Goal: Use online tool/utility: Utilize a website feature to perform a specific function

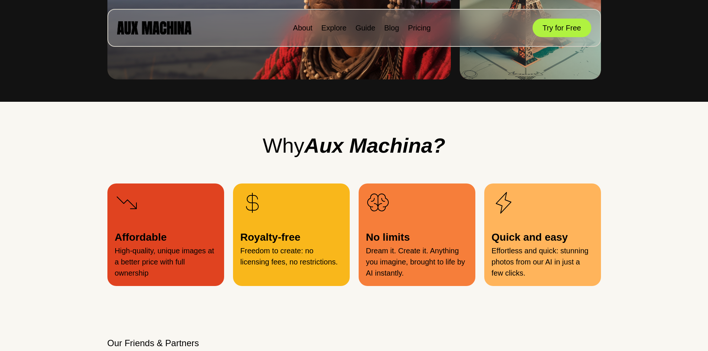
scroll to position [706, 0]
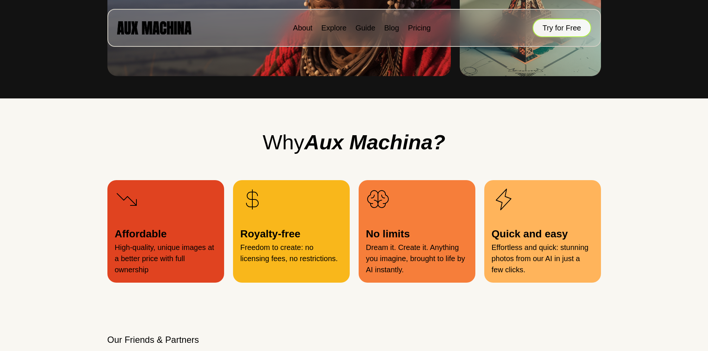
click at [566, 28] on button "Try for Free" at bounding box center [562, 28] width 59 height 19
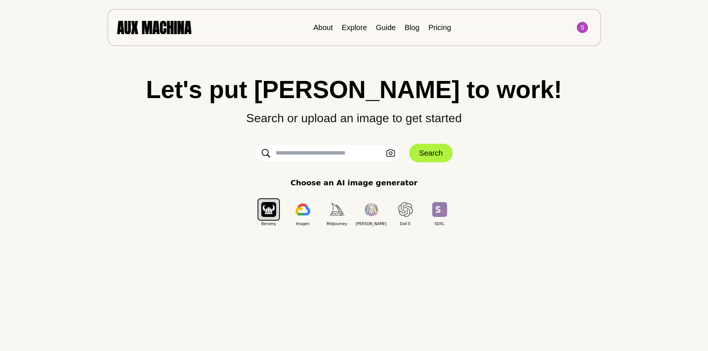
click at [289, 154] on input "text" at bounding box center [327, 153] width 145 height 16
click at [435, 176] on div "Let's put Ai to work! Search or upload an image to get started Upload an Image …" at bounding box center [354, 151] width 679 height 149
click at [340, 145] on input "text" at bounding box center [327, 153] width 145 height 16
click at [393, 152] on icon "button" at bounding box center [390, 153] width 9 height 8
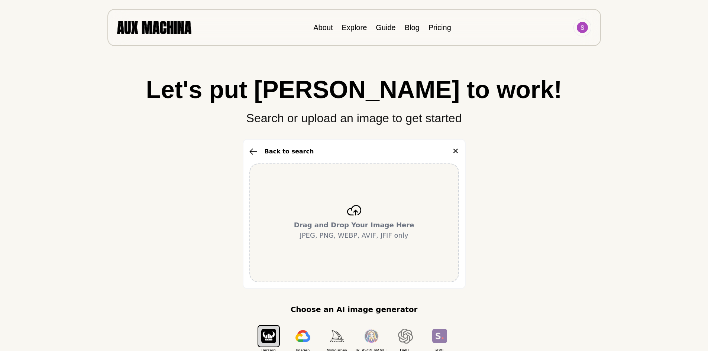
click at [393, 225] on b "Drag and Drop Your Image Here" at bounding box center [354, 225] width 120 height 8
drag, startPoint x: 343, startPoint y: 218, endPoint x: 305, endPoint y: 202, distance: 41.4
click at [305, 202] on div "Drag and Drop Your Image Here JPEG, PNG, WEBP, AVIF, JFIF only" at bounding box center [354, 223] width 210 height 119
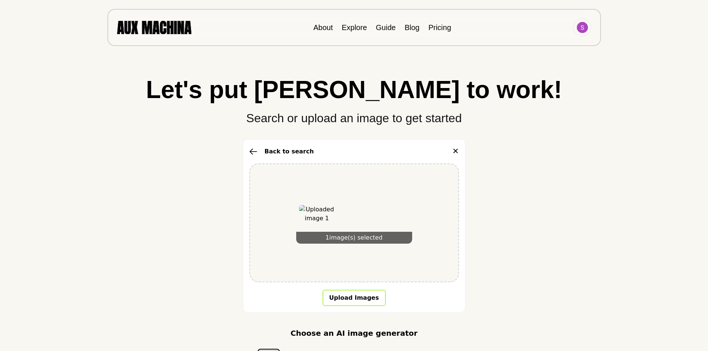
click at [361, 300] on button "Upload Images" at bounding box center [354, 298] width 63 height 16
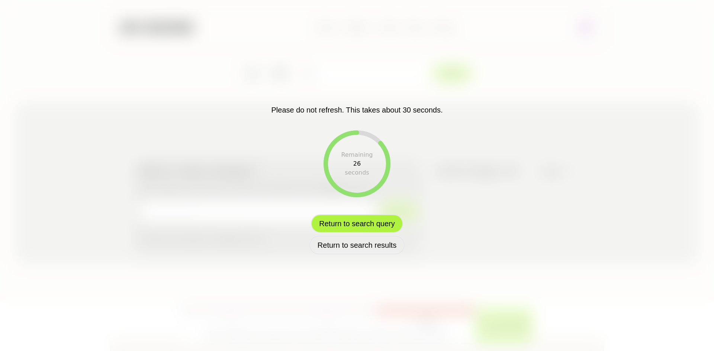
click at [368, 228] on button "Return to search query" at bounding box center [357, 224] width 92 height 19
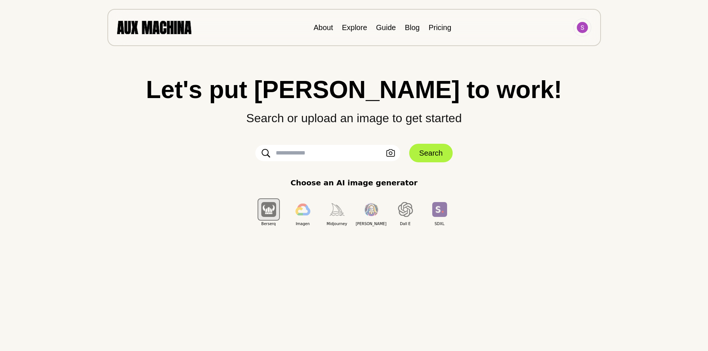
click at [295, 159] on input "text" at bounding box center [327, 153] width 145 height 16
drag, startPoint x: 515, startPoint y: 167, endPoint x: 506, endPoint y: 163, distance: 10.5
click at [515, 167] on div "Let's put Ai to work! Search or upload an image to get started Upload an Image …" at bounding box center [354, 151] width 679 height 149
